Goal: Transaction & Acquisition: Purchase product/service

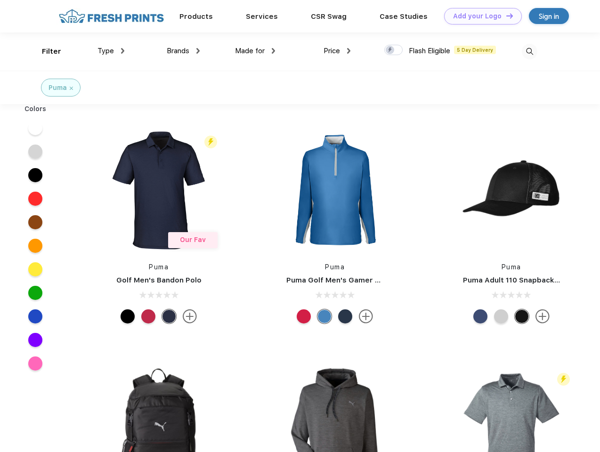
click at [480, 16] on link "Add your Logo Design Tool" at bounding box center [483, 16] width 78 height 16
click at [0, 0] on div "Design Tool" at bounding box center [0, 0] width 0 height 0
click at [506, 16] on link "Add your Logo Design Tool" at bounding box center [483, 16] width 78 height 16
click at [45, 51] on div "Filter" at bounding box center [51, 51] width 19 height 11
click at [111, 51] on span "Type" at bounding box center [106, 51] width 16 height 8
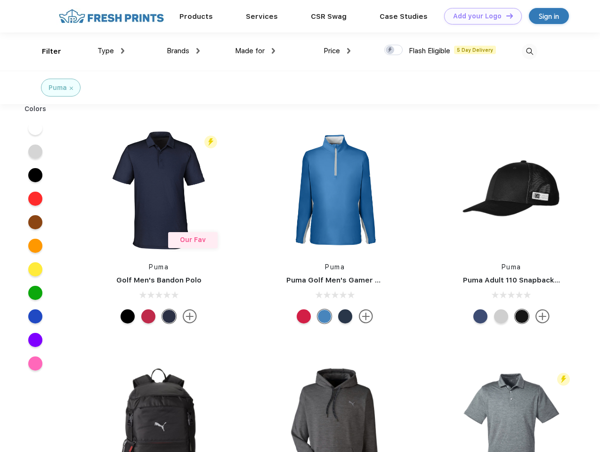
click at [183, 51] on span "Brands" at bounding box center [178, 51] width 23 height 8
click at [255, 51] on span "Made for" at bounding box center [250, 51] width 30 height 8
click at [337, 51] on span "Price" at bounding box center [332, 51] width 16 height 8
click at [394, 50] on div at bounding box center [393, 50] width 18 height 10
click at [391, 50] on input "checkbox" at bounding box center [387, 47] width 6 height 6
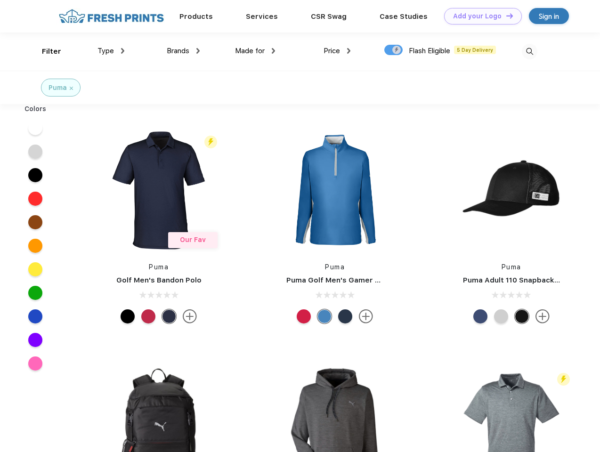
click at [530, 51] on img at bounding box center [530, 52] width 16 height 16
